Goal: Navigation & Orientation: Find specific page/section

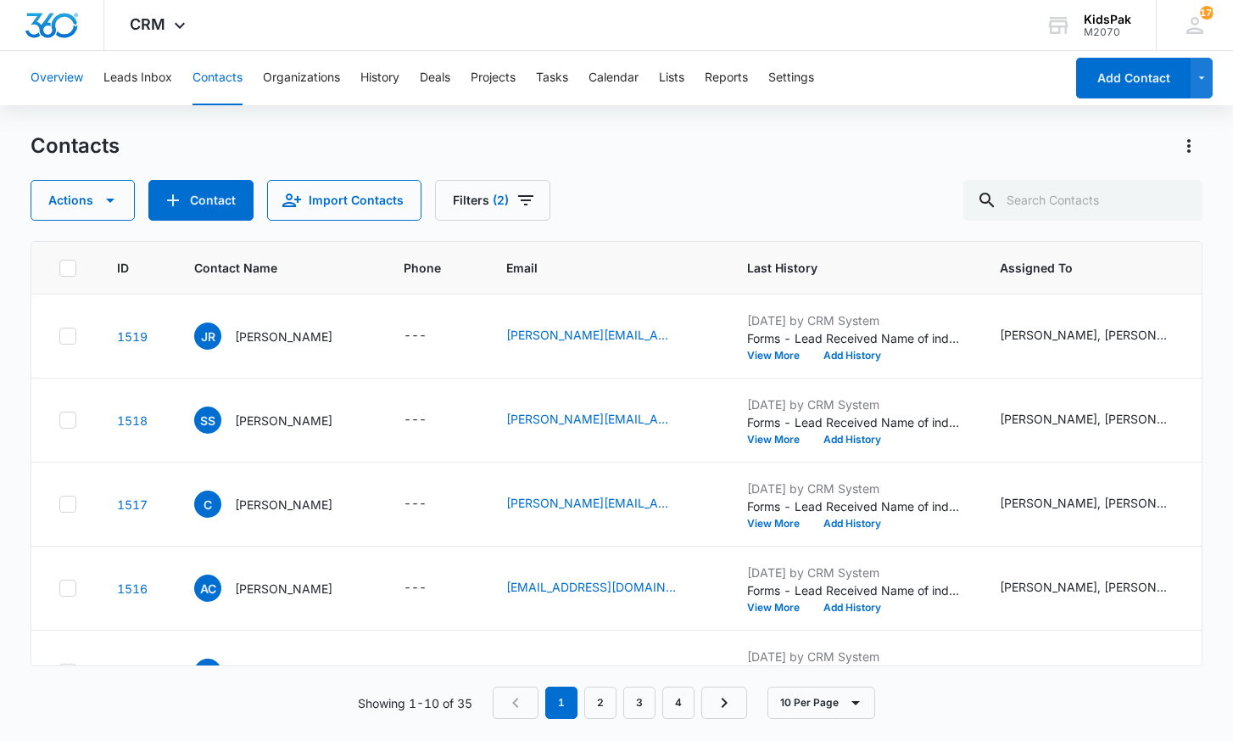
click at [53, 81] on button "Overview" at bounding box center [57, 78] width 53 height 54
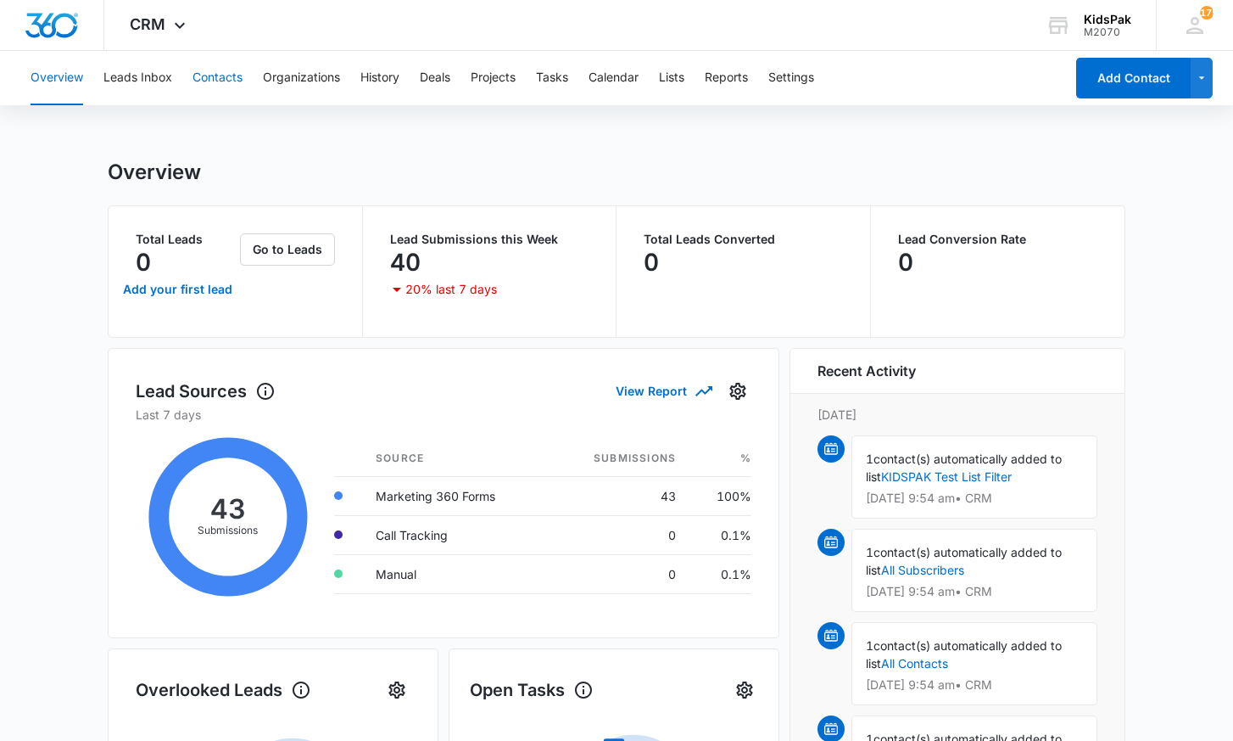
click at [233, 76] on button "Contacts" at bounding box center [218, 78] width 50 height 54
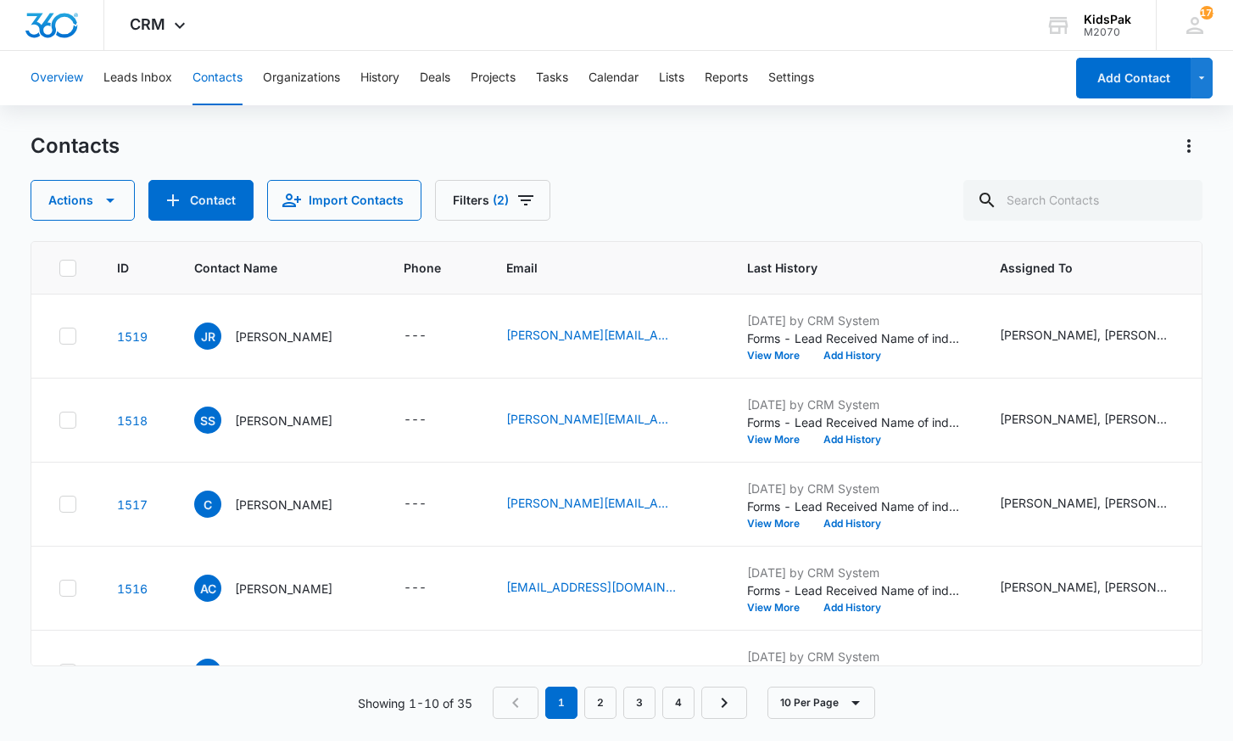
click at [53, 74] on button "Overview" at bounding box center [57, 78] width 53 height 54
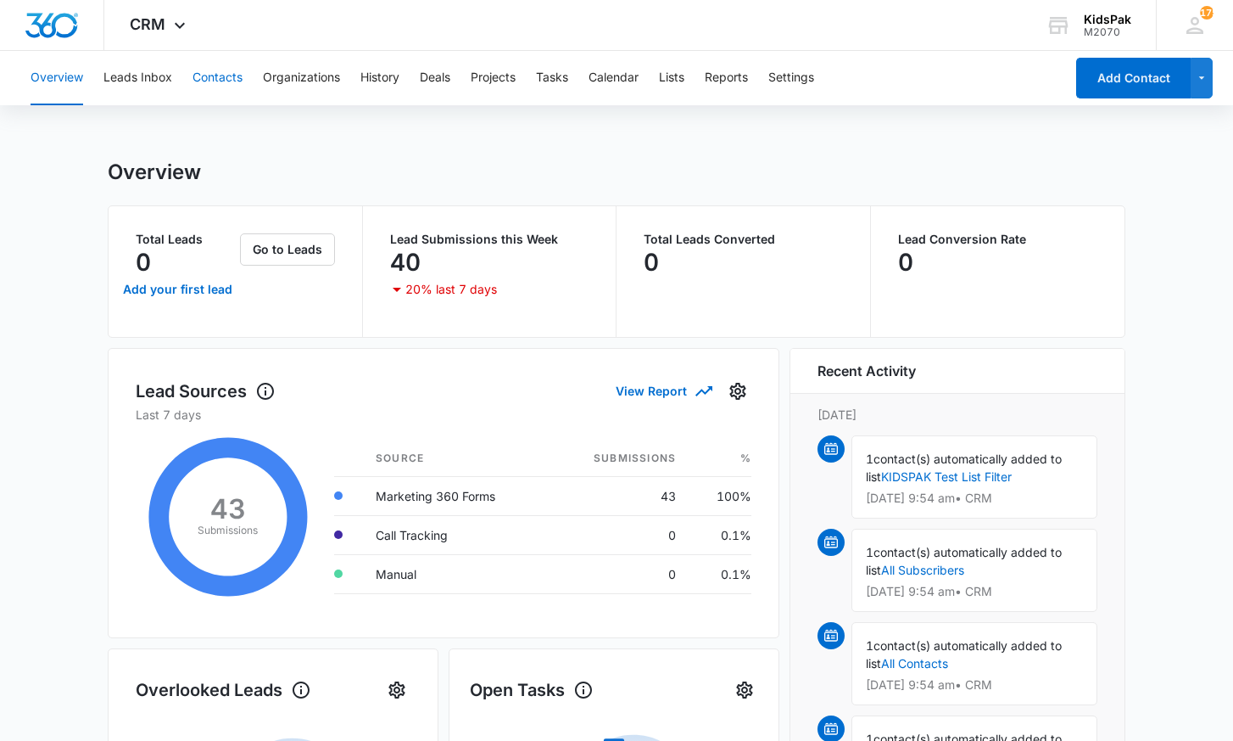
click at [216, 76] on button "Contacts" at bounding box center [218, 78] width 50 height 54
